Goal: Task Accomplishment & Management: Manage account settings

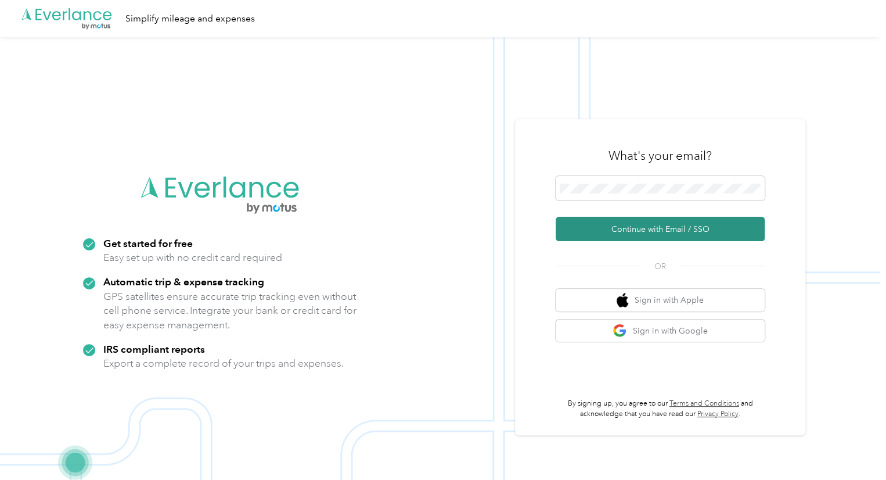
click at [641, 228] on button "Continue with Email / SSO" at bounding box center [660, 229] width 209 height 24
click at [643, 230] on button "Continue with Email / SSO" at bounding box center [660, 229] width 209 height 24
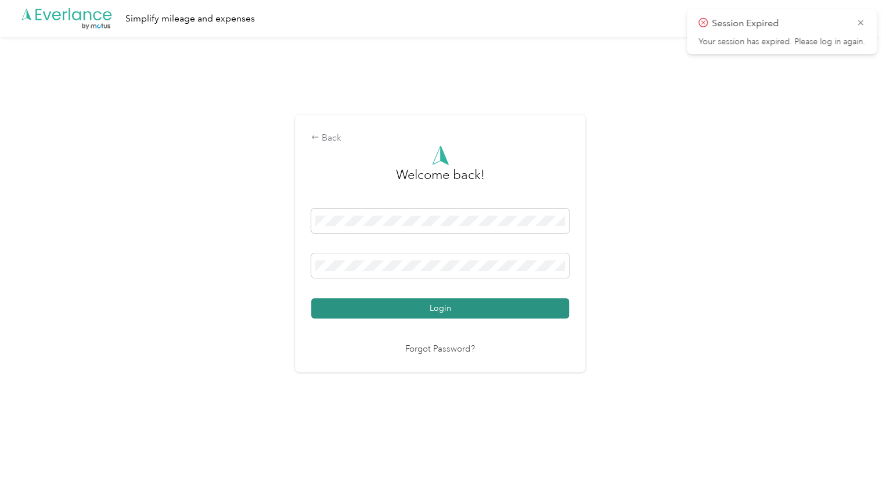
click at [469, 308] on button "Login" at bounding box center [440, 308] width 258 height 20
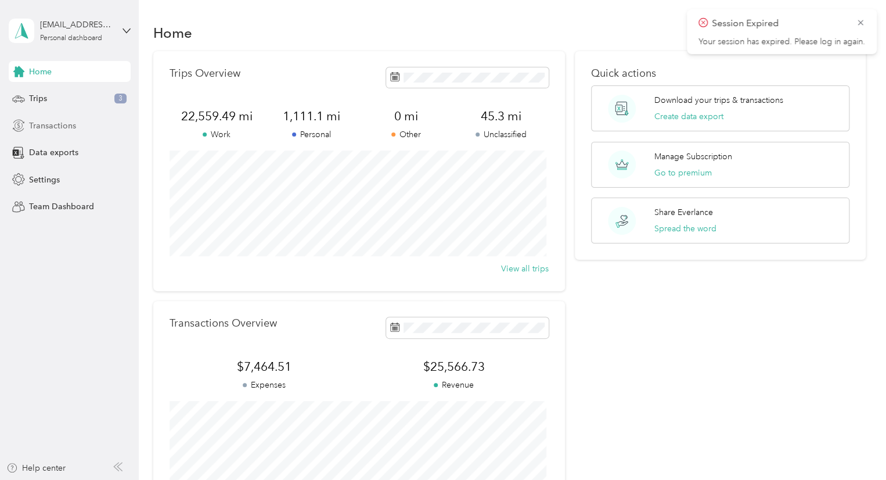
click at [37, 123] on span "Transactions" at bounding box center [52, 126] width 47 height 12
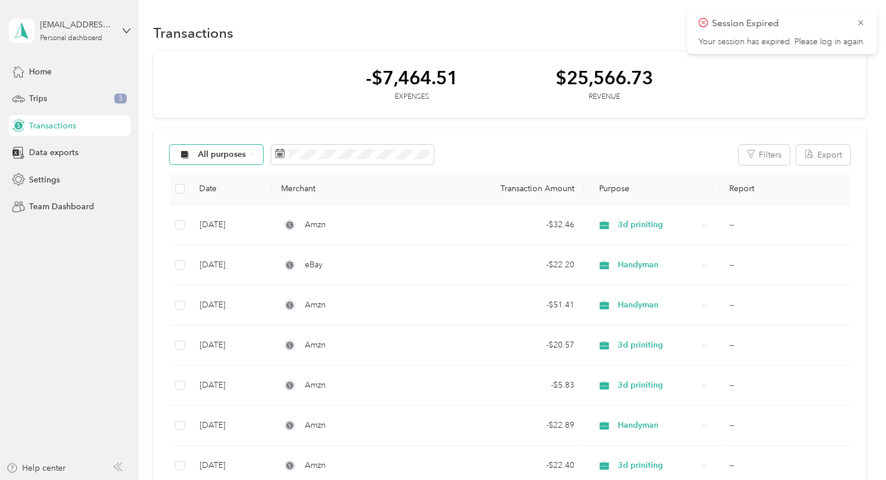
click at [228, 156] on span "All purposes" at bounding box center [222, 154] width 48 height 8
click at [211, 237] on span "Personal" at bounding box center [232, 232] width 69 height 12
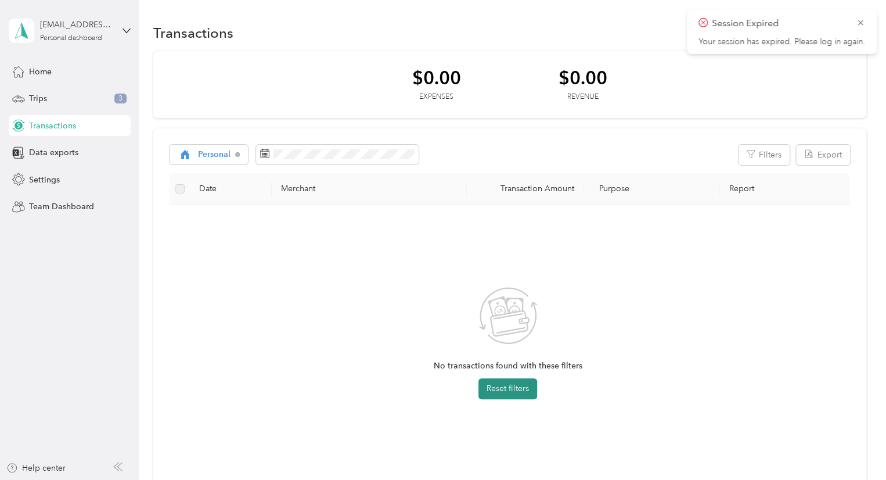
click at [519, 387] on button "Reset filters" at bounding box center [508, 388] width 59 height 21
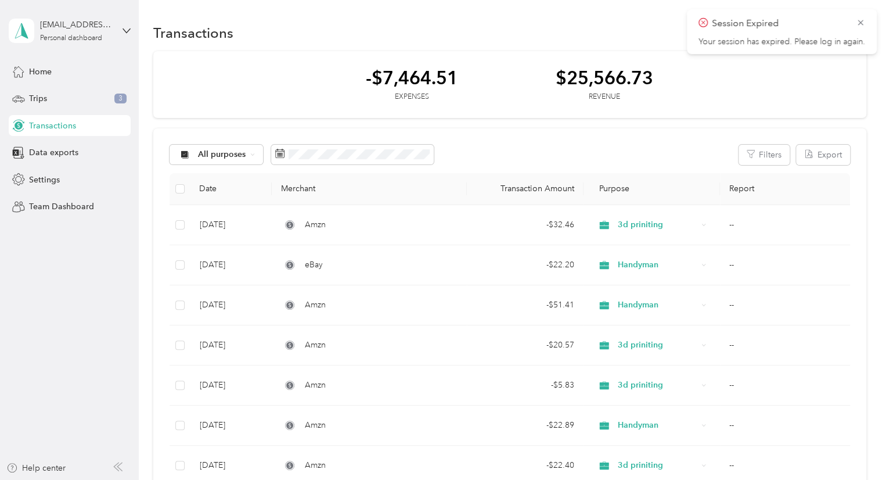
click at [401, 81] on div "-$7,464.51" at bounding box center [412, 77] width 92 height 20
click at [864, 18] on icon at bounding box center [860, 22] width 9 height 10
click at [387, 85] on div "-$7,464.51" at bounding box center [412, 77] width 92 height 20
click at [813, 149] on button "Export" at bounding box center [823, 155] width 54 height 20
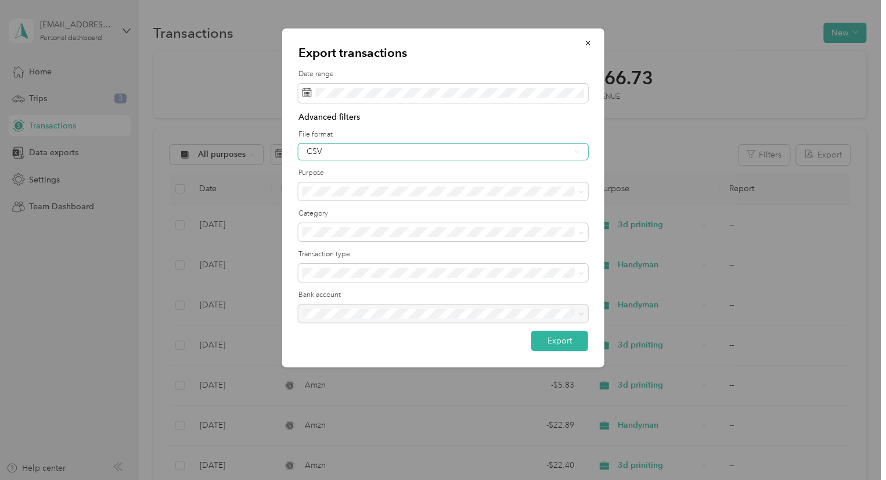
click at [402, 153] on div "CSV" at bounding box center [439, 152] width 264 height 8
click at [359, 189] on div "Excel" at bounding box center [443, 192] width 274 height 12
click at [360, 183] on span at bounding box center [443, 191] width 290 height 19
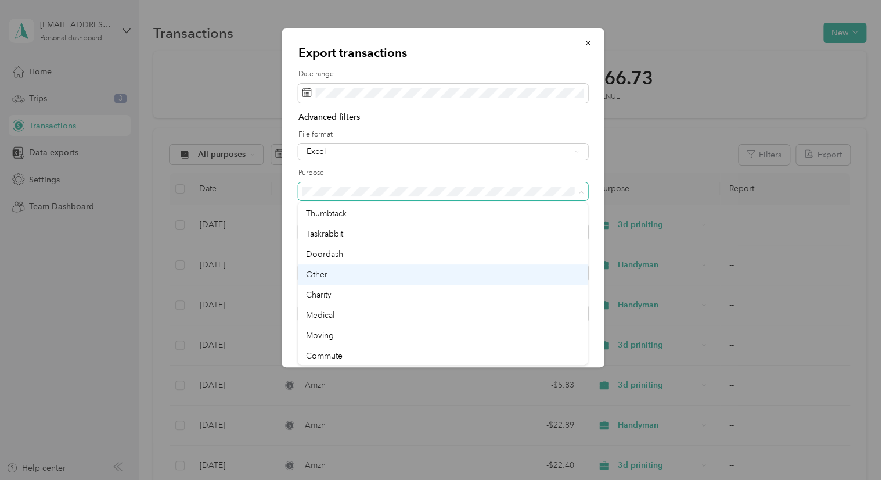
scroll to position [244, 0]
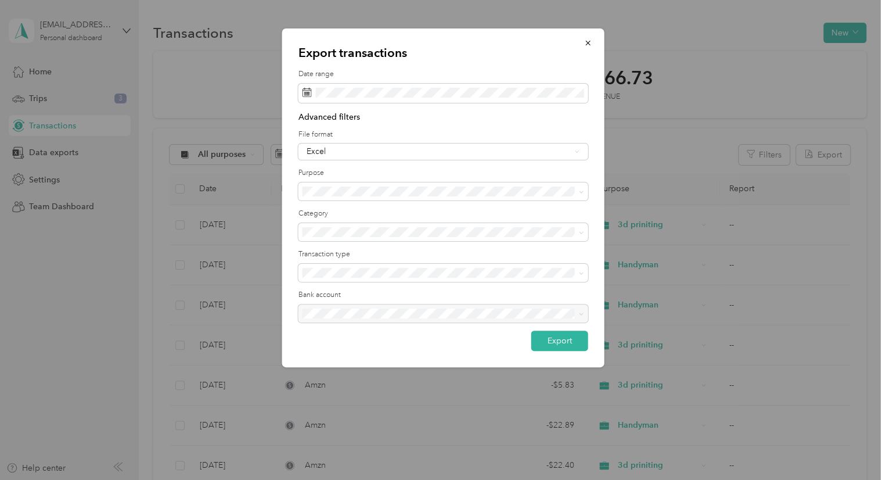
click at [472, 171] on label "Purpose" at bounding box center [443, 173] width 290 height 10
click at [391, 314] on div "Expenses" at bounding box center [443, 312] width 274 height 12
click at [564, 343] on button "Export" at bounding box center [559, 340] width 57 height 20
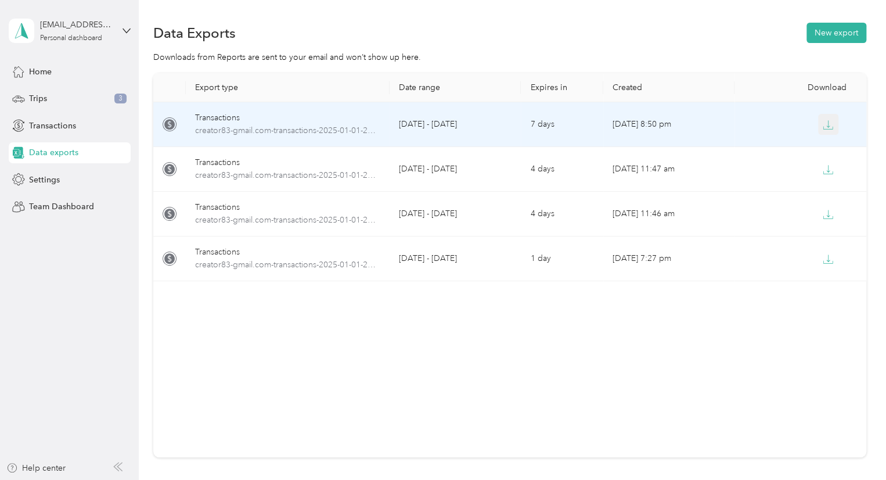
click at [830, 125] on button "button" at bounding box center [828, 124] width 21 height 21
